Goal: Information Seeking & Learning: Learn about a topic

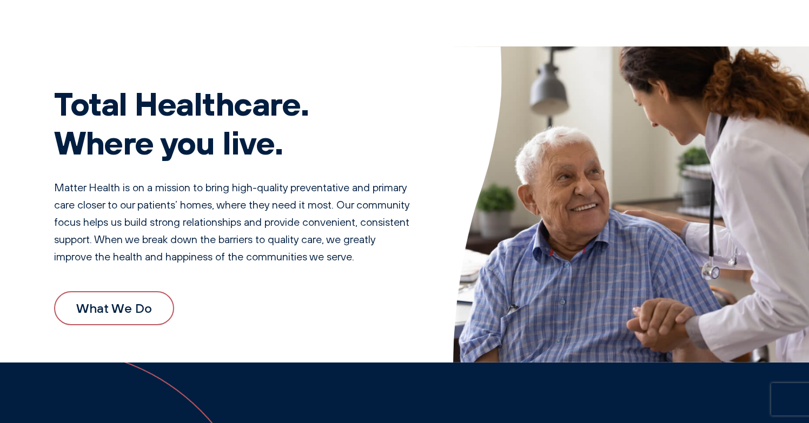
scroll to position [17, 0]
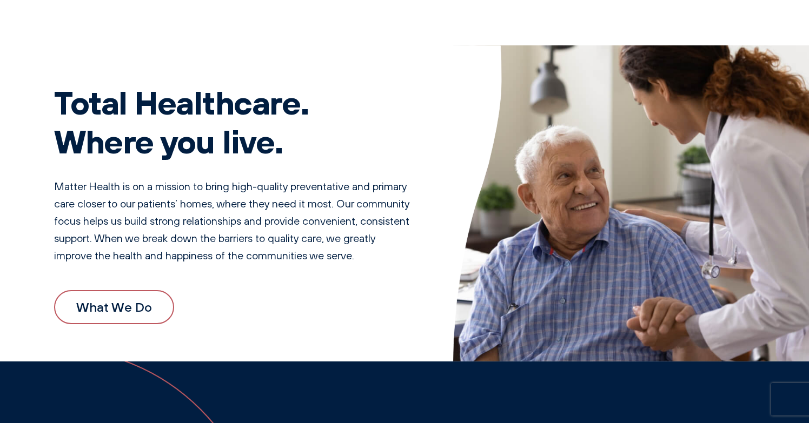
click at [136, 320] on link "What We Do" at bounding box center [114, 307] width 120 height 34
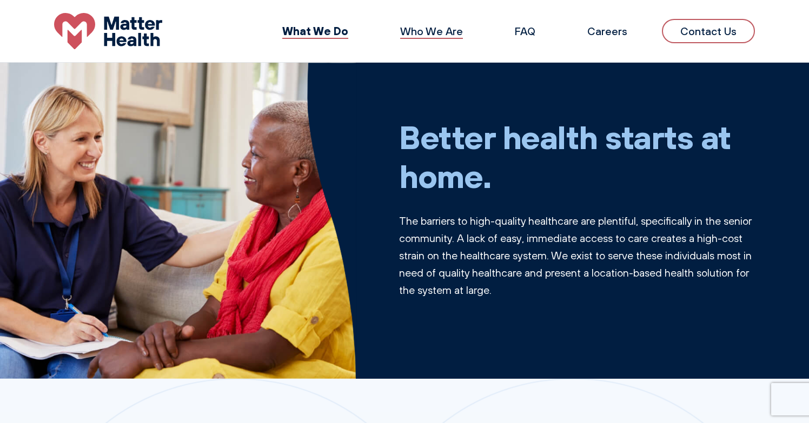
click at [432, 35] on link "Who We Are" at bounding box center [431, 31] width 63 height 14
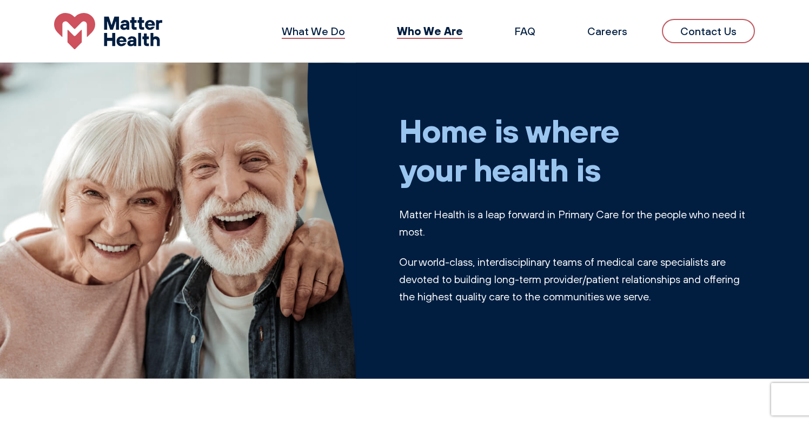
click at [317, 34] on link "What We Do" at bounding box center [313, 31] width 63 height 14
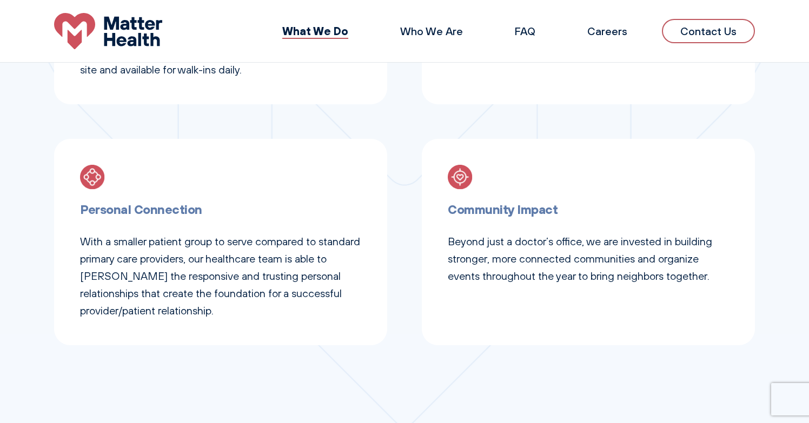
scroll to position [591, 0]
